Goal: Task Accomplishment & Management: Complete application form

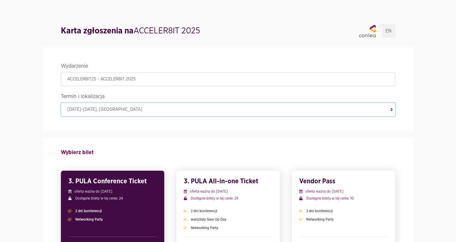
click at [392, 110] on select "08-10 października 2025 , Gdańsk" at bounding box center [228, 110] width 334 height 14
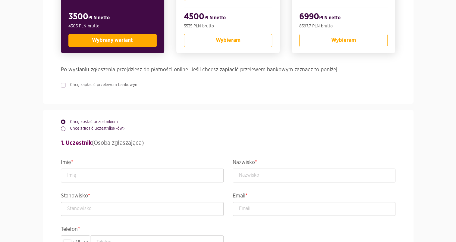
scroll to position [236, 0]
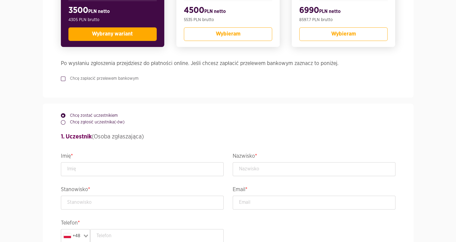
click at [65, 78] on label "Chcę zapłacić przelewem bankowym" at bounding box center [101, 79] width 73 height 6
click at [64, 78] on input "Chcę zapłacić przelewem bankowym" at bounding box center [62, 78] width 3 height 4
checkbox input "true"
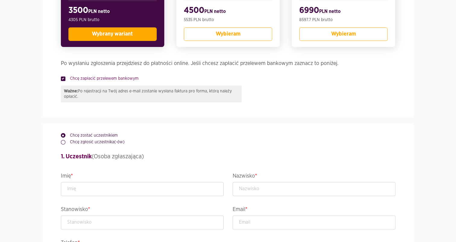
click at [70, 143] on label "Chcę zgłosić uczestnika(-ów)" at bounding box center [94, 142] width 59 height 6
click at [64, 143] on input "Chcę zgłosić uczestnika(-ów)" at bounding box center [62, 141] width 3 height 4
radio input "true"
radio input "false"
click at [185, 188] on input "text" at bounding box center [142, 189] width 163 height 14
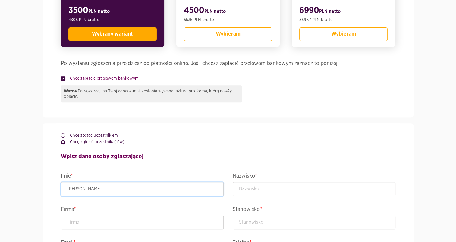
type input "[PERSON_NAME]"
type input "Lech-Pokorska"
click at [133, 222] on input "text" at bounding box center [142, 223] width 163 height 14
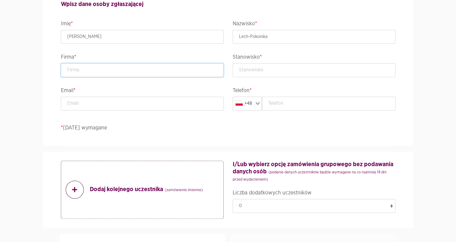
scroll to position [403, 0]
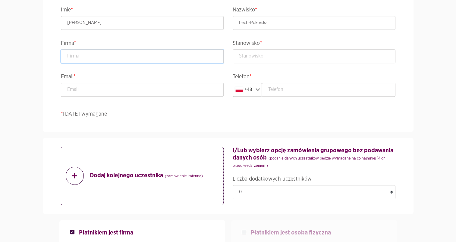
paste input "TUiR Allianz Polska S.A."
type input "TUiR Allianz Polska S.A."
click at [255, 56] on input "text" at bounding box center [314, 56] width 163 height 14
type input "Starszy Specjalista ds. Wsparcia Procesów IT"
click at [287, 85] on input "text" at bounding box center [328, 90] width 133 height 14
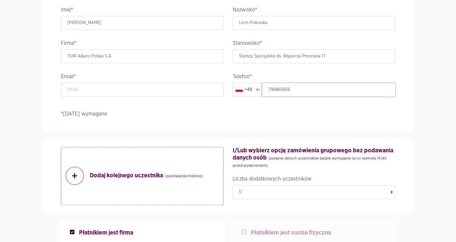
type input "798865658"
click at [159, 86] on input "email" at bounding box center [142, 90] width 163 height 14
type input "[EMAIL_ADDRESS][DOMAIN_NAME]"
click at [391, 190] on select "0 1 2 3 4 5 6 7 8 9 10 11 12 13 14 15 16 17 18 19 20 21 22 23 24" at bounding box center [314, 192] width 163 height 14
select select "1"
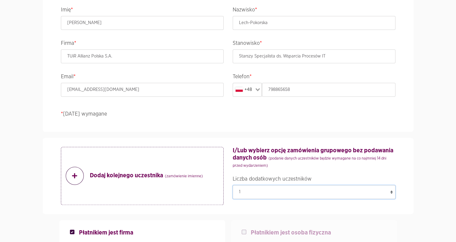
click at [233, 185] on select "0 1 2 3 4 5 6 7 8 9 10 11 12 13 14 15 16 17 18 19 20 21 22 23 24" at bounding box center [314, 192] width 163 height 14
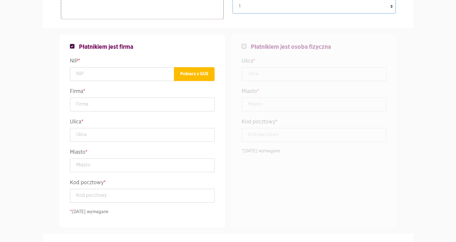
scroll to position [597, 0]
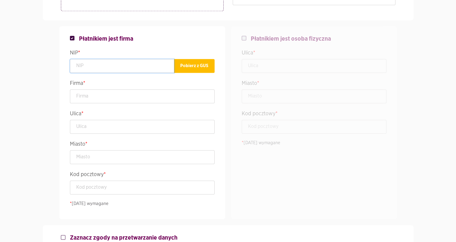
click at [116, 66] on input "text" at bounding box center [122, 66] width 104 height 14
paste input "527-18-45-338"
click at [199, 66] on button "Pobierz z GUS" at bounding box center [194, 66] width 41 height 14
type input "5271845338"
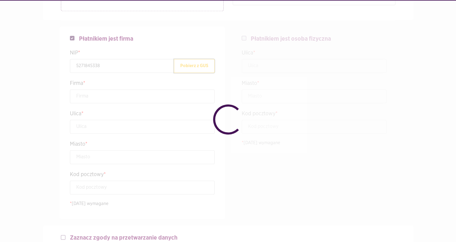
type input "ALLIANZ SPÓŁKA Z OGRANICZONĄ ODPOWIEDZIALNOŚCIĄ"
type input "Inflancka 4B"
type input "[GEOGRAPHIC_DATA]"
type input "00-189"
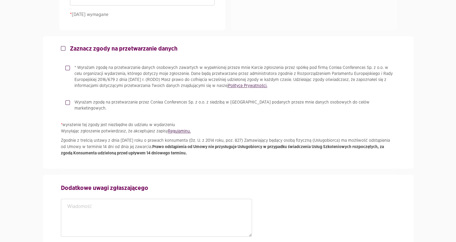
scroll to position [785, 0]
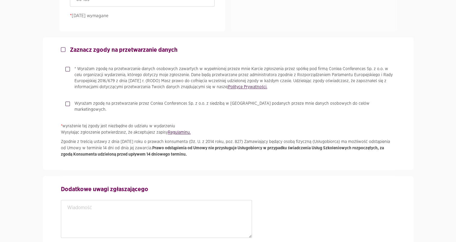
click at [70, 68] on label "* Wyrażam zgodę na przetwarzanie danych osobowych zawartych w wypełnionej przez…" at bounding box center [232, 78] width 325 height 24
click at [66, 68] on input "* Wyrażam zgodę na przetwarzanie danych osobowych zawartych w wypełnionej przez…" at bounding box center [66, 68] width 3 height 4
checkbox input "true"
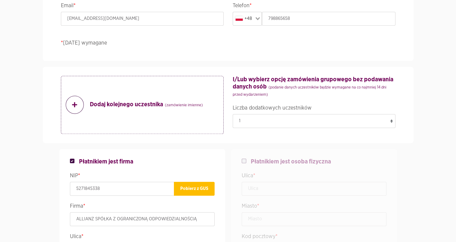
scroll to position [470, 0]
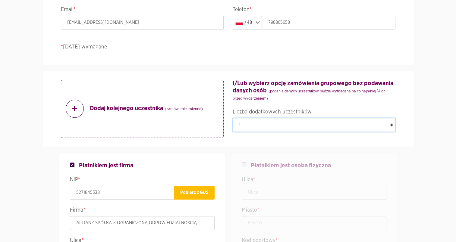
click at [391, 123] on select "0 1 2 3 4 5 6 7 8 9 10 11 12 13 14 15 16 17 18 19 20 21 22 23 24" at bounding box center [314, 125] width 163 height 14
select select "0"
click at [233, 118] on select "0 1 2 3 4 5 6 7 8 9 10 11 12 13 14 15 16 17 18 19 20 21 22 23 24" at bounding box center [314, 125] width 163 height 14
click at [76, 108] on icon at bounding box center [74, 108] width 5 height 5
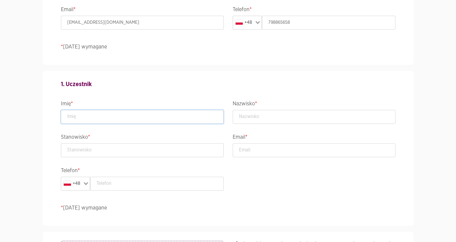
click at [77, 114] on input "text" at bounding box center [142, 117] width 163 height 14
type input "Dariusz"
type input "Plichta"
click at [247, 149] on input "email" at bounding box center [314, 150] width 163 height 14
type input "Dariusz.Plichta@allianz.pl"
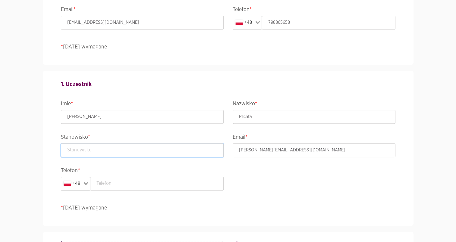
click at [159, 151] on input "text" at bounding box center [142, 150] width 163 height 14
click at [152, 186] on input "text" at bounding box center [156, 184] width 133 height 14
click at [157, 148] on input "text" at bounding box center [142, 150] width 163 height 14
paste input "Menedżer Zespołu Systemów Obsługowych I Integracyjnych"
type input "Menedżer Zespołu Systemów Obsługowych I Integracyjnych"
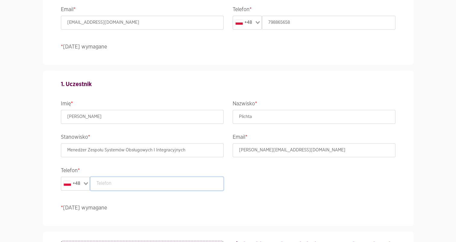
click at [158, 183] on input "text" at bounding box center [156, 184] width 133 height 14
paste input "+48 728 325 594"
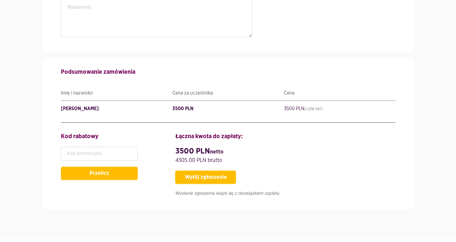
scroll to position [1155, 0]
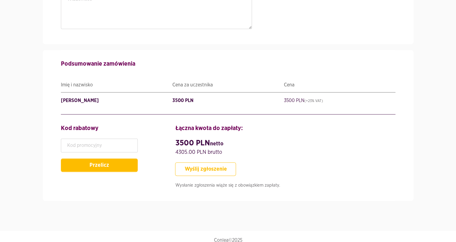
type input "+48 728 325 594"
click at [218, 164] on button "Wyślij zgłoszenie" at bounding box center [205, 170] width 61 height 14
type input "StarszySpecjalistads.WsparciaProcesówIT"
type input "TUiRAllianzPolskaS.A."
type input "MenedżerZespołuSystemówObsługowychIIntegracyjnych"
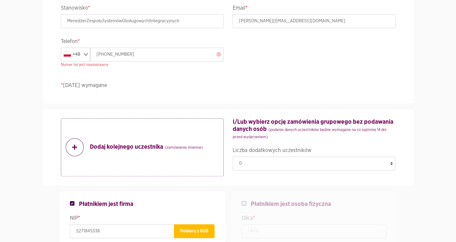
scroll to position [571, 0]
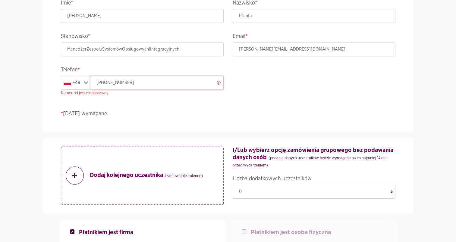
click at [104, 83] on input "+48728325594" at bounding box center [156, 83] width 133 height 14
type input "728325594"
click at [87, 48] on input "MenedżerZespołuSystemówObsługowychIIntegracyjnych" at bounding box center [142, 49] width 163 height 14
click at [102, 48] on input "Menedżer ZespołuSystemówObsługowychIIntegracyjnych" at bounding box center [142, 49] width 163 height 14
click at [124, 48] on input "Menedżer Zespołu SystemówObsługowychIIntegracyjnych" at bounding box center [142, 49] width 163 height 14
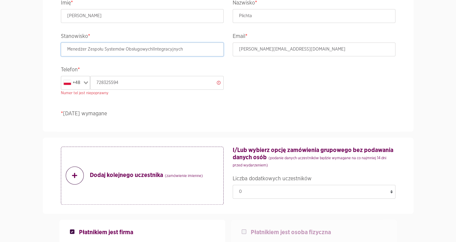
click at [152, 49] on input "Menedżer Zespołu Systemów ObsługowychIIntegracyjnych" at bounding box center [142, 49] width 163 height 14
click at [154, 49] on input "Menedżer Zespołu Systemów Obsługowych IIntegracyjnych" at bounding box center [142, 49] width 163 height 14
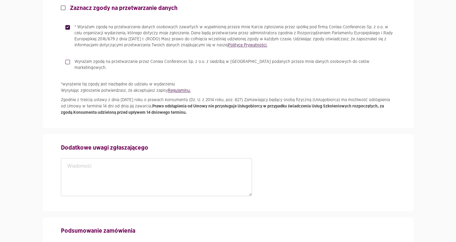
scroll to position [1161, 0]
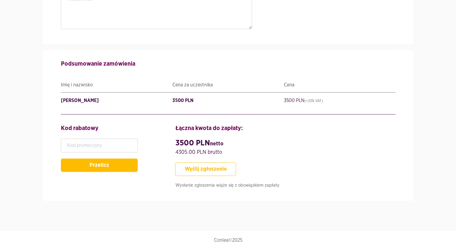
click at [218, 163] on button "Wyślij zgłoszenie" at bounding box center [205, 170] width 61 height 14
type input "MenedżerZespołuSystemówObsługowychIIntegracyjnych"
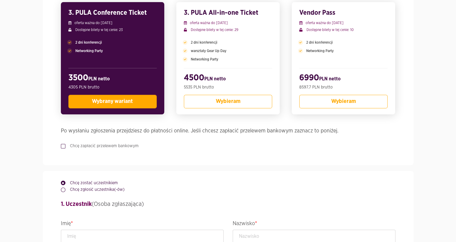
scroll to position [193, 0]
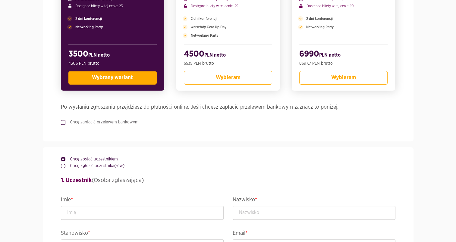
click at [66, 122] on label "Chcę zapłacić przelewem bankowym" at bounding box center [101, 122] width 73 height 6
click at [64, 122] on input "Chcę zapłacić przelewem bankowym" at bounding box center [62, 121] width 3 height 4
checkbox input "true"
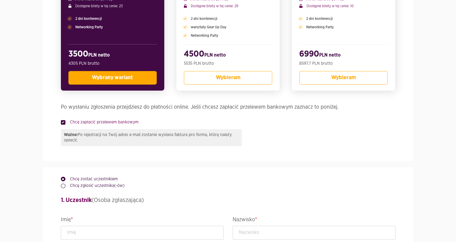
click at [67, 186] on label "Chcę zgłosić uczestnika(-ów)" at bounding box center [94, 186] width 59 height 6
click at [64, 186] on input "Chcę zgłosić uczestnika(-ów)" at bounding box center [62, 185] width 3 height 4
radio input "true"
radio input "false"
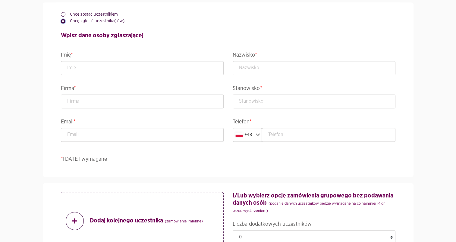
scroll to position [381, 0]
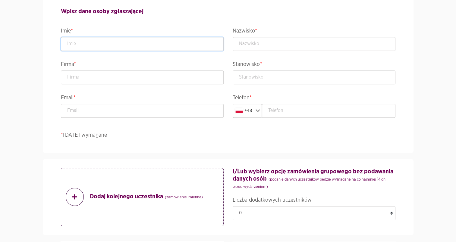
click at [121, 42] on input "text" at bounding box center [142, 44] width 163 height 14
type input "a"
type input "[PERSON_NAME]"
type input "Lech-Pokorska"
click at [119, 77] on input "text" at bounding box center [142, 77] width 163 height 14
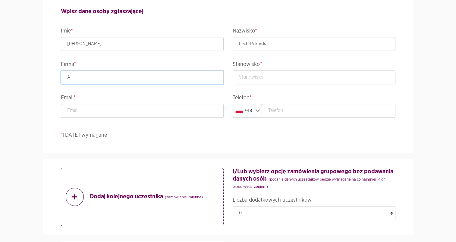
type input "A"
paste input "TUiR Allianz Polska S.A."
type input "TUiR Allianz Polska S.A."
click at [108, 112] on input "email" at bounding box center [142, 111] width 163 height 14
type input "[EMAIL_ADDRESS][DOMAIN_NAME]"
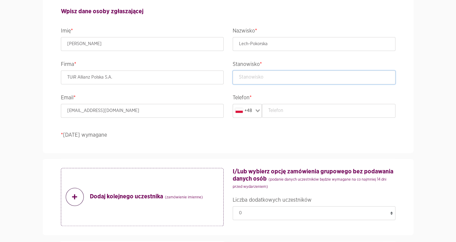
click at [247, 80] on input "text" at bounding box center [314, 77] width 163 height 14
type input "Starszy Specjalista ds. Wsparcia Procesów IT"
click at [280, 114] on input "text" at bounding box center [328, 111] width 133 height 14
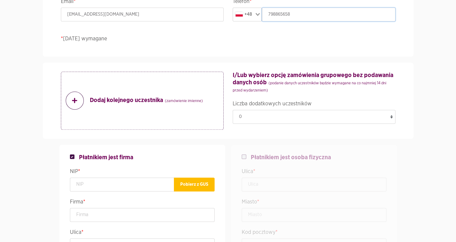
scroll to position [486, 0]
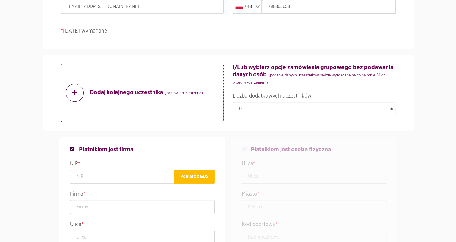
type input "798865658"
click at [74, 93] on icon at bounding box center [74, 92] width 5 height 5
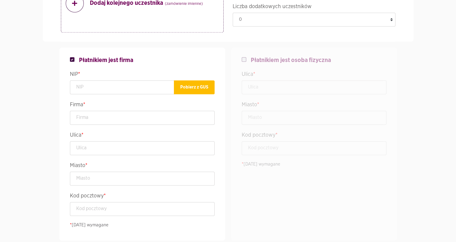
scroll to position [741, 0]
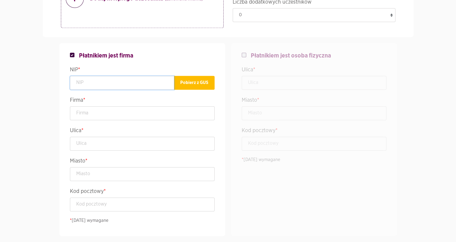
click at [157, 81] on input "text" at bounding box center [122, 83] width 104 height 14
paste input "5260209975"
type input "5260209975"
click at [207, 83] on button "Pobierz z GUS" at bounding box center [194, 83] width 41 height 14
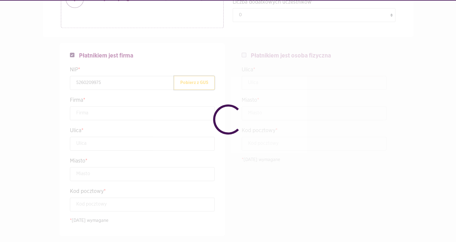
type input "TOWARZYSTWO UBEZPIECZEŃ ALLIANZ ŻYCIE POLSKA SPÓŁKA AKCYJNA"
type input "Inflancka 4B"
type input "[GEOGRAPHIC_DATA]"
type input "00-189"
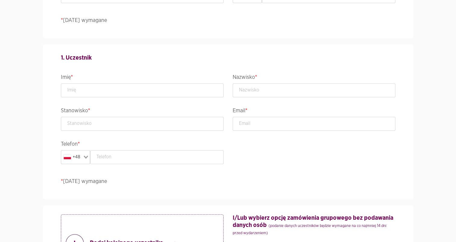
scroll to position [499, 0]
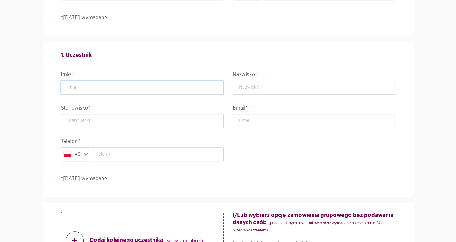
click at [169, 84] on input "text" at bounding box center [142, 88] width 163 height 14
type input "[PERSON_NAME]"
click at [243, 120] on input "email" at bounding box center [314, 121] width 163 height 14
type input "[PERSON_NAME][EMAIL_ADDRESS][PERSON_NAME][DOMAIN_NAME]"
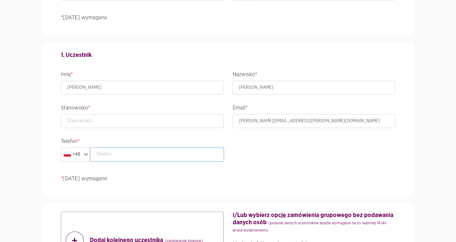
click at [204, 152] on input "text" at bounding box center [156, 155] width 133 height 14
click at [174, 117] on input "text" at bounding box center [142, 121] width 163 height 14
paste input "Dyrektor Działu Rozwoju I Utrzymania Aplikacji It"
type input "Dyrektor Działu Rozwoju I Utrzymania Aplikacji IT"
click at [183, 155] on input "text" at bounding box center [156, 155] width 133 height 14
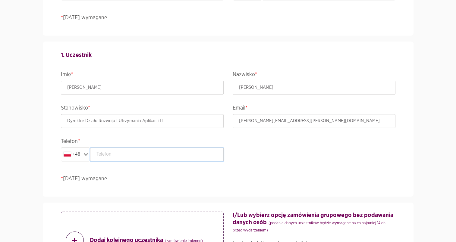
paste input "603960201"
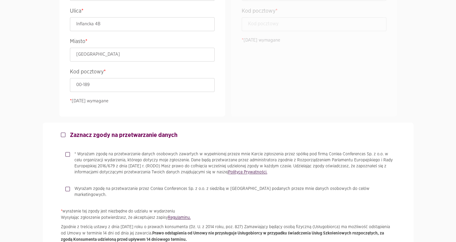
scroll to position [885, 0]
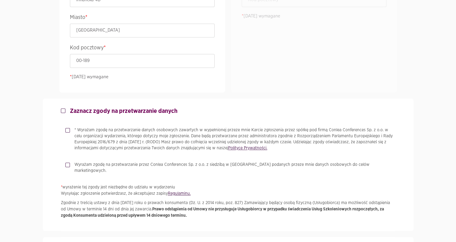
type input "603960201"
click at [70, 129] on label "* Wyrażam zgodę na przetwarzanie danych osobowych zawartych w wypełnionej przez…" at bounding box center [232, 139] width 325 height 24
click at [68, 129] on input "* Wyrażam zgodę na przetwarzanie danych osobowych zawartych w wypełnionej przez…" at bounding box center [66, 129] width 3 height 4
checkbox input "true"
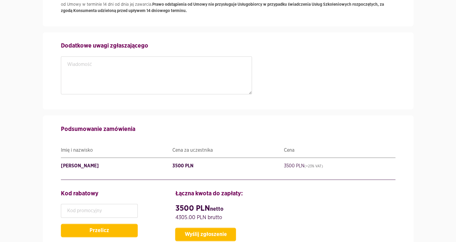
scroll to position [1114, 0]
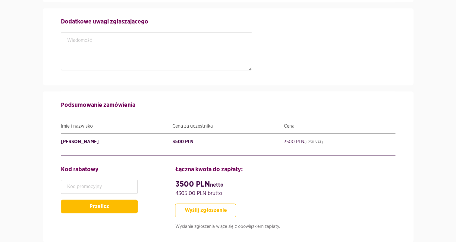
click at [199, 204] on button "Wyślij zgłoszenie" at bounding box center [205, 211] width 61 height 14
type input "StarszySpecjalistads.WsparciaProcesówIT"
type input "TUiRAllianzPolskaS.A."
type input "DyrektorDziałuRozwojuIUtrzymaniaAplikacjiIT"
